Goal: Book appointment/travel/reservation

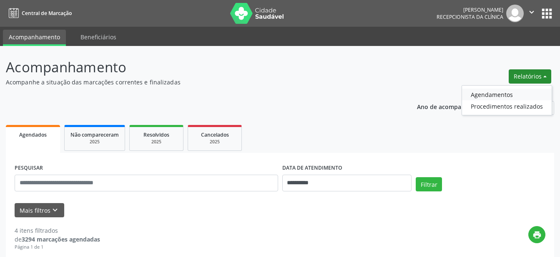
click at [503, 95] on link "Agendamentos" at bounding box center [507, 94] width 90 height 12
select select "*"
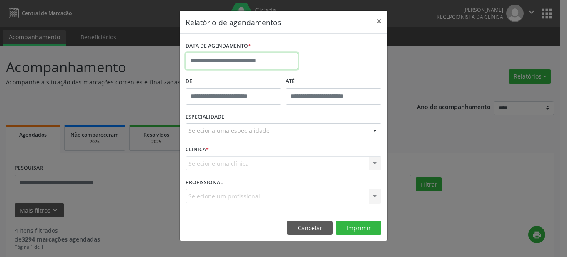
click at [271, 62] on input "text" at bounding box center [242, 61] width 113 height 17
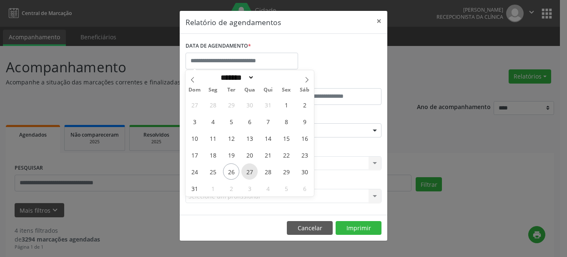
click at [247, 172] on span "27" at bounding box center [250, 171] width 16 height 16
type input "**********"
click at [251, 169] on span "27" at bounding box center [250, 171] width 16 height 16
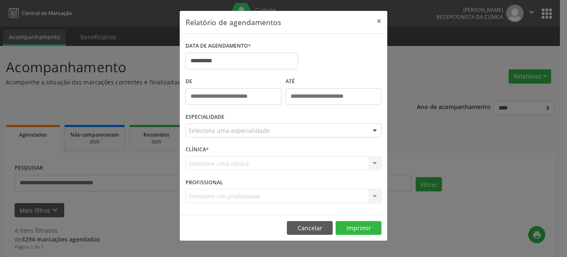
click at [343, 129] on div "Seleciona uma especialidade" at bounding box center [284, 130] width 196 height 14
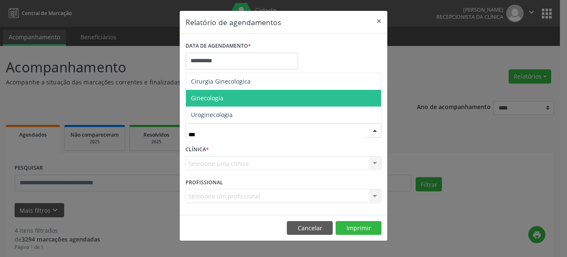
type input "****"
click at [240, 100] on span "Ginecologia" at bounding box center [283, 98] width 195 height 17
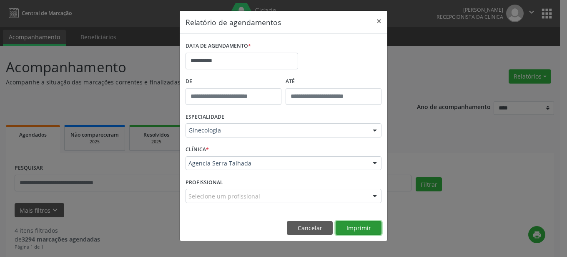
click at [350, 227] on button "Imprimir" at bounding box center [359, 228] width 46 height 14
click at [375, 20] on button "×" at bounding box center [379, 21] width 17 height 20
